Goal: Communication & Community: Answer question/provide support

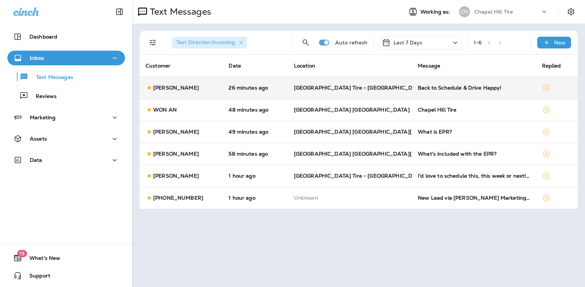
click at [450, 87] on div "Back to Schedule & Drive Happy!" at bounding box center [474, 88] width 112 height 6
click at [450, 87] on div at bounding box center [490, 54] width 242 height 97
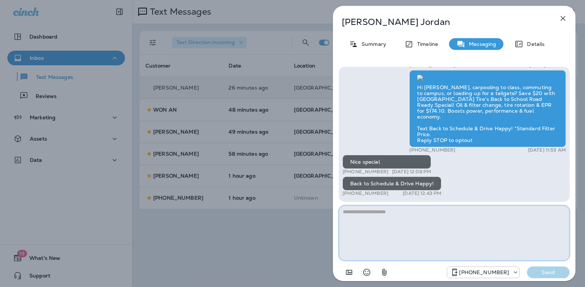
click at [391, 222] on textarea at bounding box center [454, 233] width 231 height 55
type textarea "**********"
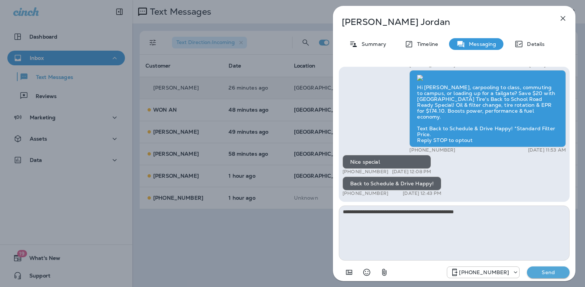
click at [546, 274] on p "Send" at bounding box center [548, 272] width 31 height 7
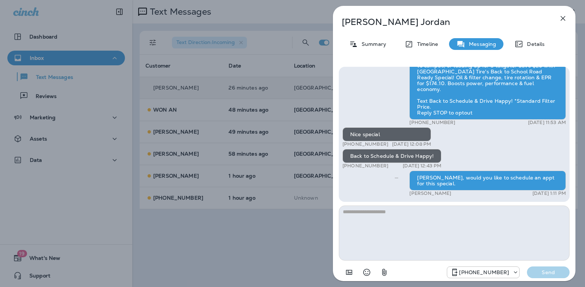
click at [562, 17] on icon "button" at bounding box center [562, 18] width 5 height 5
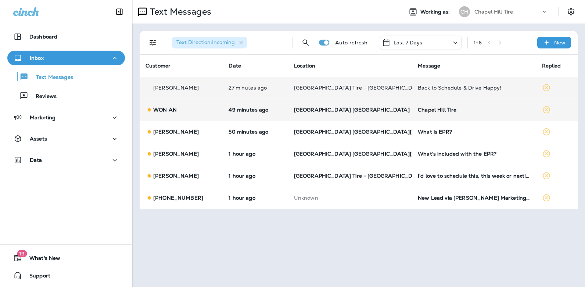
click at [436, 109] on div "Chapel Hill Tire" at bounding box center [474, 110] width 112 height 6
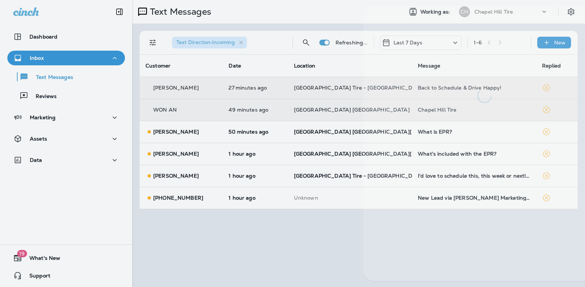
click at [436, 109] on div at bounding box center [484, 143] width 242 height 275
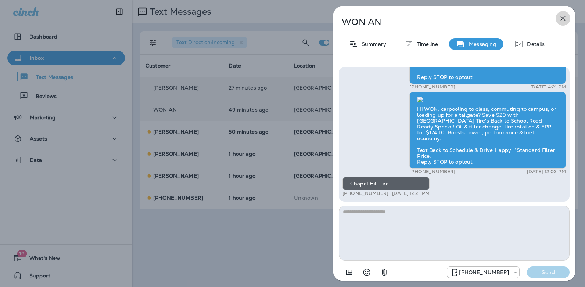
click at [563, 17] on icon "button" at bounding box center [562, 18] width 9 height 9
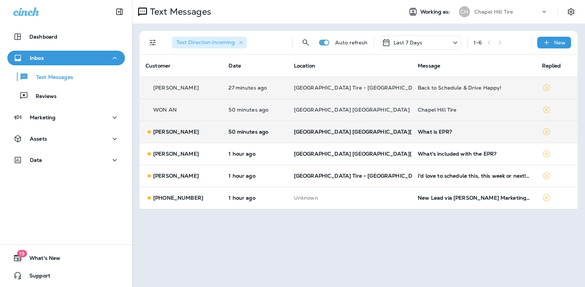
click at [415, 139] on td "What is EPR?" at bounding box center [474, 132] width 124 height 22
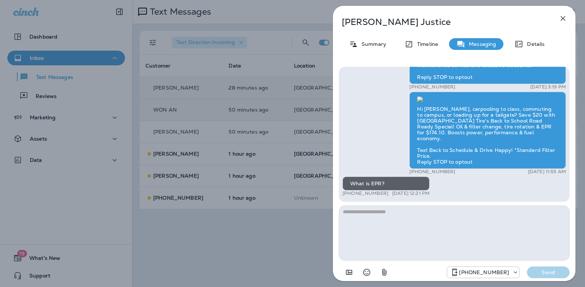
click at [371, 212] on textarea at bounding box center [454, 233] width 231 height 55
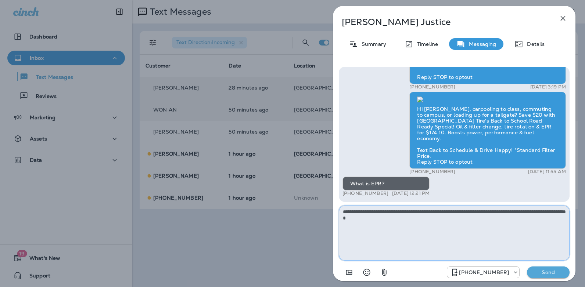
type textarea "**********"
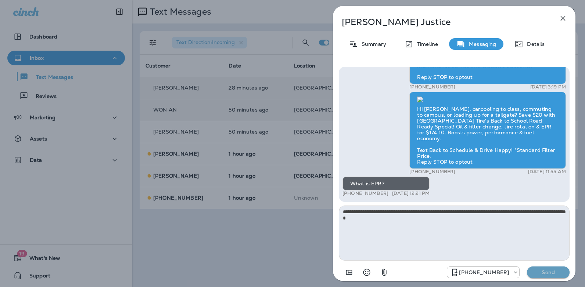
click at [552, 272] on p "Send" at bounding box center [548, 272] width 31 height 7
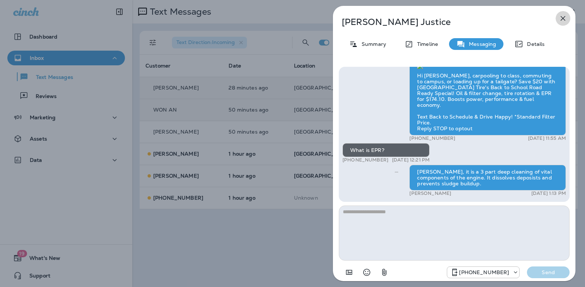
click at [563, 17] on icon "button" at bounding box center [562, 18] width 9 height 9
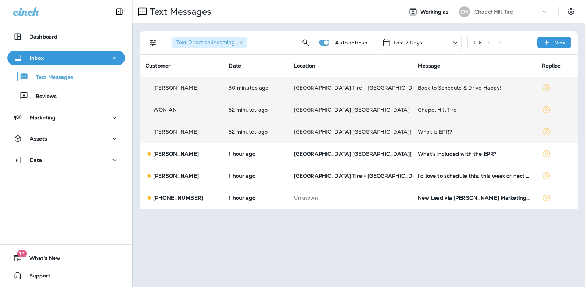
click at [437, 131] on div "What is EPR?" at bounding box center [474, 132] width 112 height 6
click at [437, 131] on div at bounding box center [490, 143] width 242 height 275
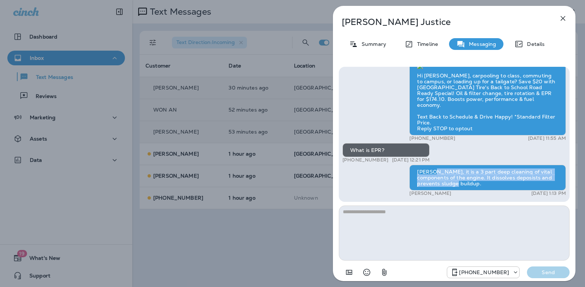
drag, startPoint x: 440, startPoint y: 186, endPoint x: 431, endPoint y: 173, distance: 15.5
click at [431, 173] on div "[PERSON_NAME], it is a 3 part deep cleaning of vital components of the engine. …" at bounding box center [487, 178] width 156 height 26
copy div "it is a 3 part deep cleaning of vital components of the engine. It dissolves de…"
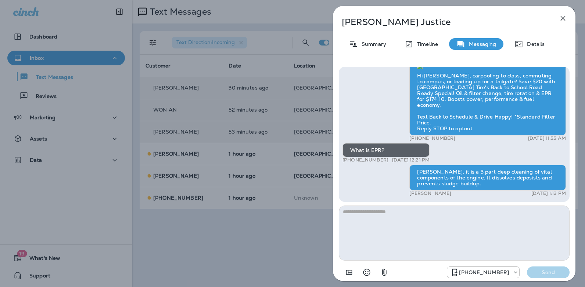
click at [241, 154] on div "[PERSON_NAME] Summary Timeline Messaging Details Hi [PERSON_NAME]! Thank you fo…" at bounding box center [292, 143] width 585 height 287
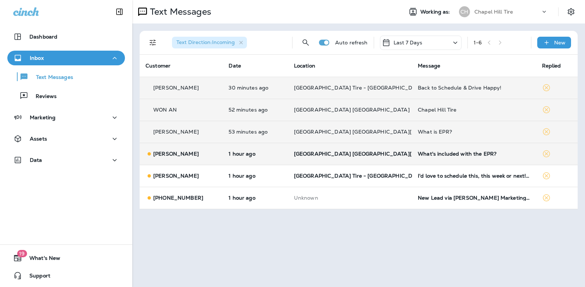
click at [419, 155] on div "What's included with the EPR?" at bounding box center [474, 154] width 112 height 6
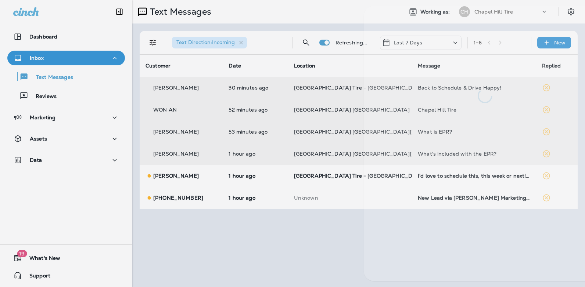
click at [419, 155] on div at bounding box center [485, 143] width 242 height 275
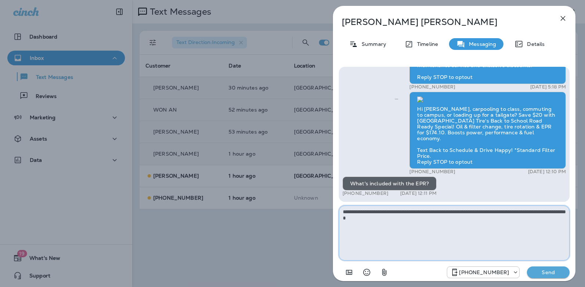
click at [411, 217] on textarea "**********" at bounding box center [454, 233] width 231 height 55
type textarea "**********"
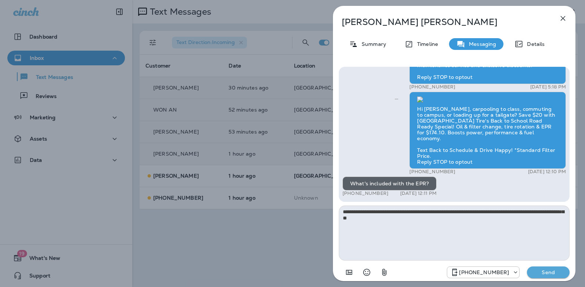
click at [538, 274] on p "Send" at bounding box center [548, 272] width 31 height 7
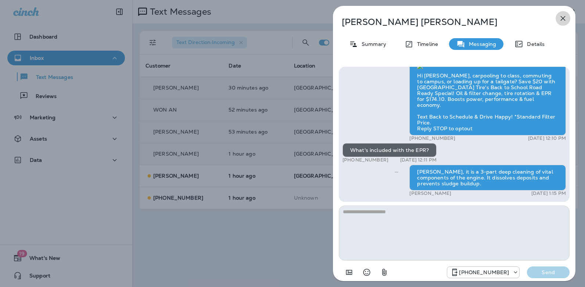
click at [561, 21] on icon "button" at bounding box center [562, 18] width 9 height 9
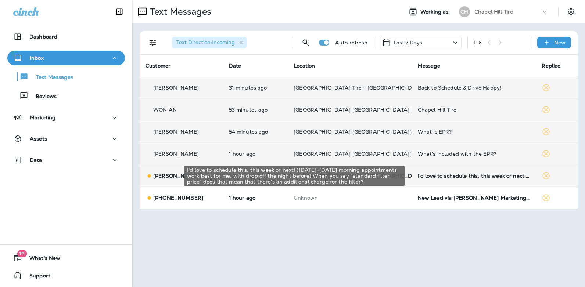
click at [428, 175] on div "I'd love to schedule this, this week or next! ([DATE]-[DATE] morning appointmen…" at bounding box center [474, 176] width 112 height 6
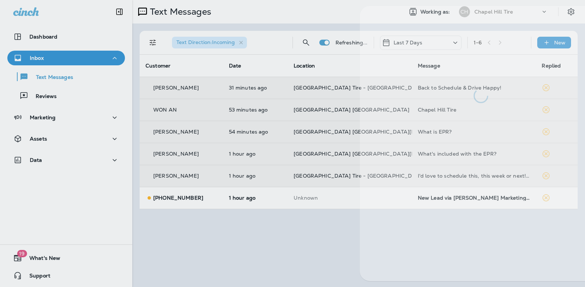
click at [428, 175] on div at bounding box center [481, 143] width 242 height 275
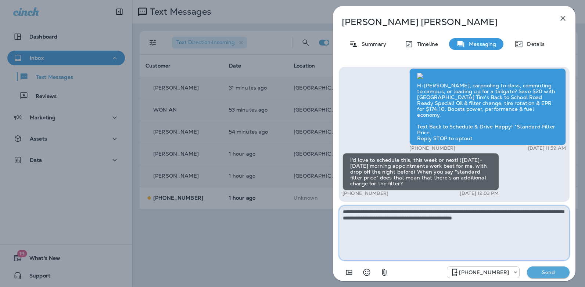
type textarea "**********"
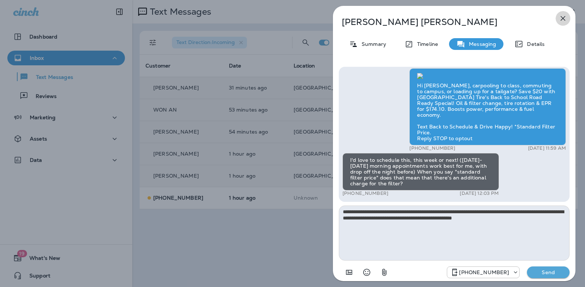
click at [566, 14] on button "button" at bounding box center [562, 18] width 15 height 15
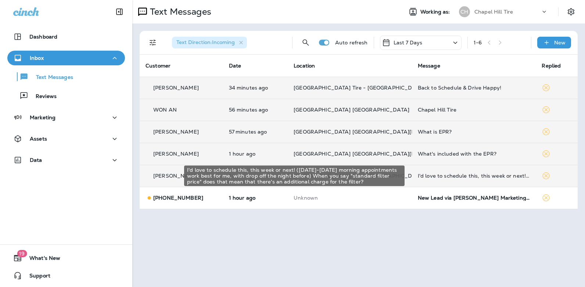
click at [452, 176] on div "I'd love to schedule this, this week or next! ([DATE]-[DATE] morning appointmen…" at bounding box center [474, 176] width 112 height 6
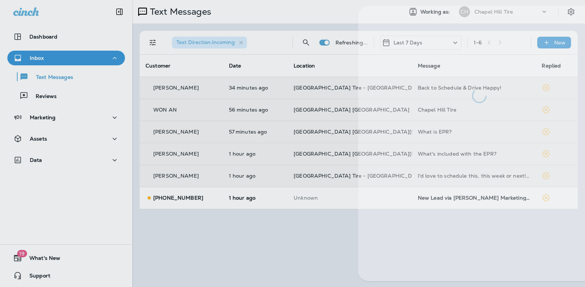
click at [452, 176] on div at bounding box center [479, 143] width 242 height 275
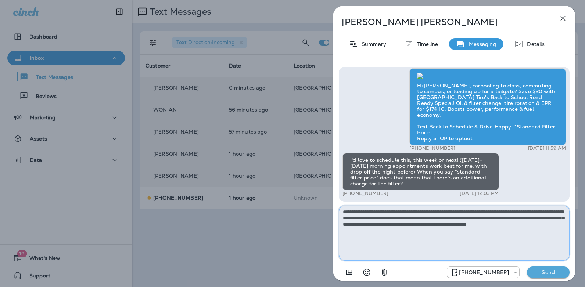
type textarea "**********"
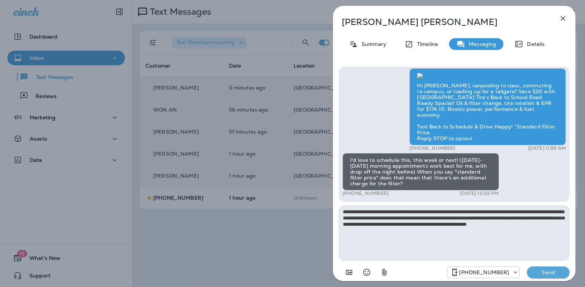
click at [550, 273] on p "Send" at bounding box center [548, 272] width 31 height 7
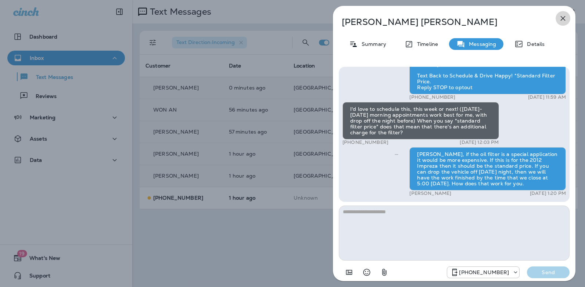
click at [560, 17] on icon "button" at bounding box center [562, 18] width 9 height 9
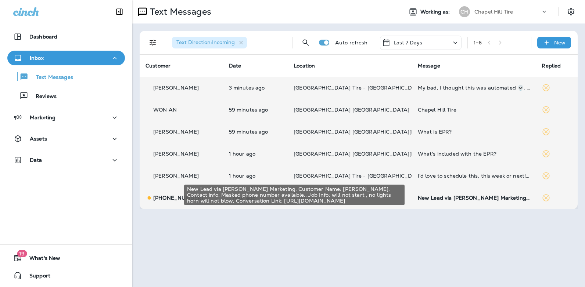
click at [483, 201] on div "New Lead via [PERSON_NAME] Marketing, Customer Name: [PERSON_NAME], Contact inf…" at bounding box center [474, 198] width 112 height 6
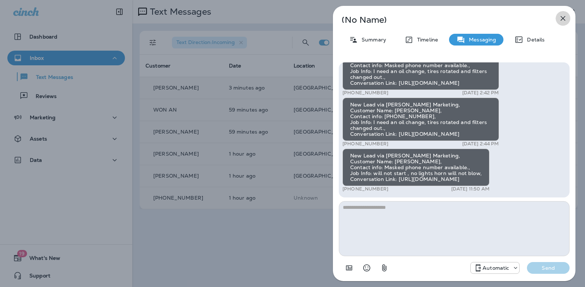
click at [562, 16] on icon "button" at bounding box center [562, 18] width 9 height 9
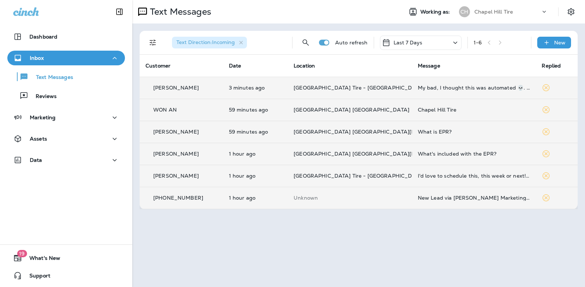
click at [458, 43] on icon at bounding box center [455, 42] width 9 height 9
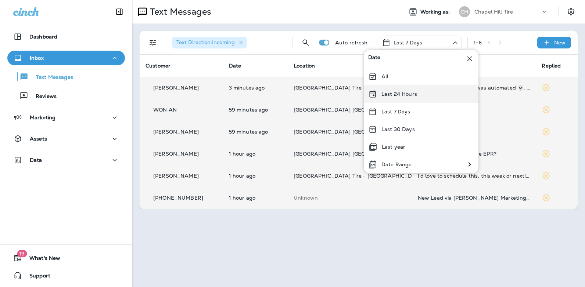
click at [416, 94] on div "Last 24 Hours" at bounding box center [421, 94] width 115 height 18
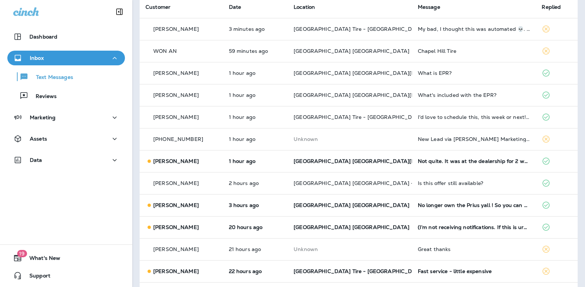
scroll to position [79, 0]
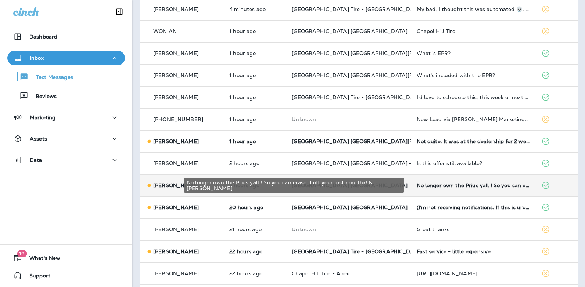
click at [445, 186] on div "No longer own the Prius yall ! So you can erase it off your lost non Thx! N [PE…" at bounding box center [472, 186] width 113 height 6
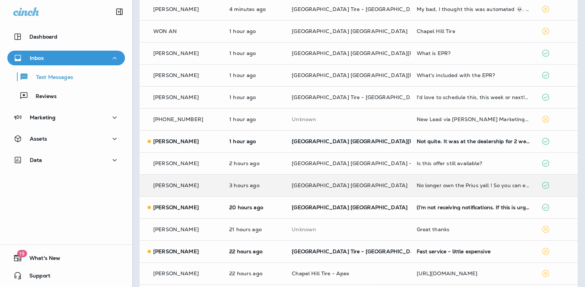
click at [445, 186] on div at bounding box center [490, 143] width 242 height 275
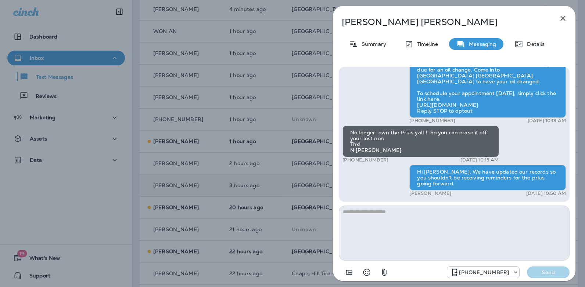
click at [562, 19] on icon "button" at bounding box center [562, 18] width 5 height 5
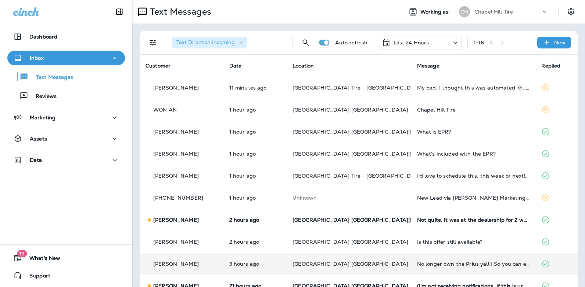
click at [451, 40] on icon at bounding box center [455, 42] width 9 height 9
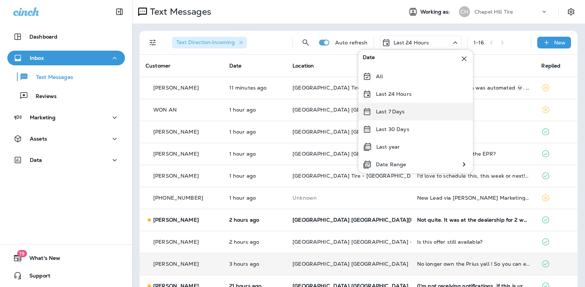
click at [404, 114] on div "Last 7 Days" at bounding box center [415, 112] width 115 height 18
